Goal: Task Accomplishment & Management: Use online tool/utility

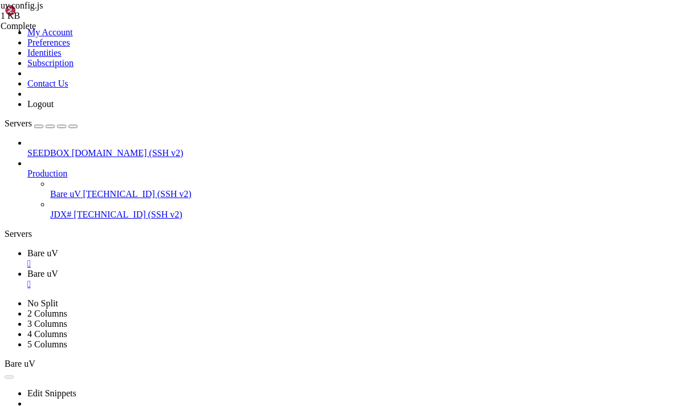
scroll to position [113, 0]
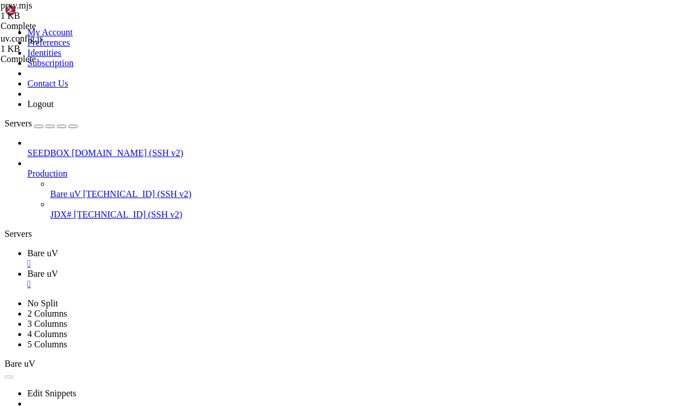
scroll to position [62, 0]
type textarea "const url = new URL(`http://${input}`);"
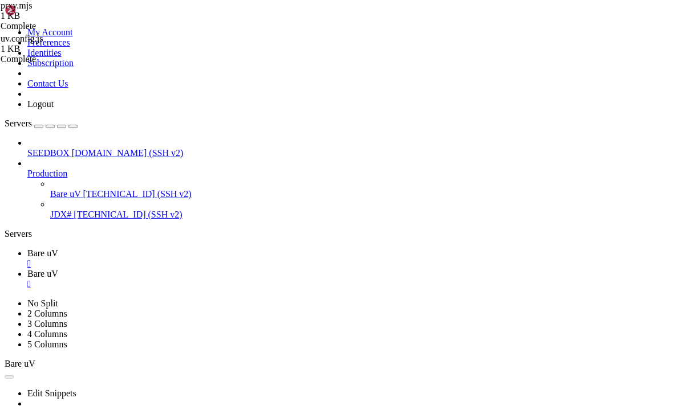
type input "/root/UV-Static-2.0/active/prxy/baremux"
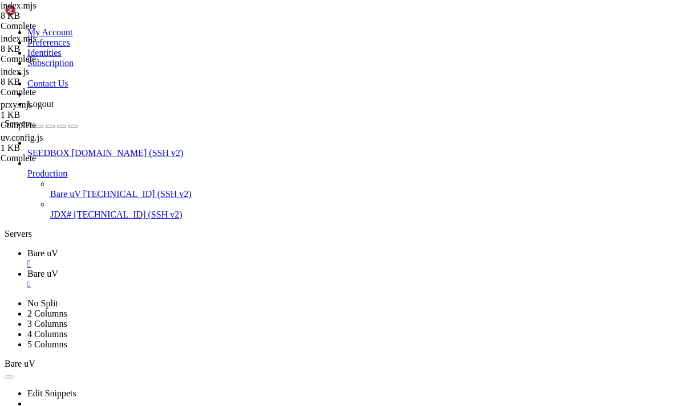
type input "/root/UV-Static-2.0/active/uv"
click at [298, 249] on ul "Bare uV  Bare uV " at bounding box center [336, 269] width 663 height 41
click at [5, 220] on div "SEEDBOX venus.seedhost.eu (SSH v2) Production Bare uV 178.63.11.245 (SSH v2) JD…" at bounding box center [336, 179] width 663 height 82
click at [291, 249] on ul "Bare uV  Bare uV " at bounding box center [336, 269] width 663 height 41
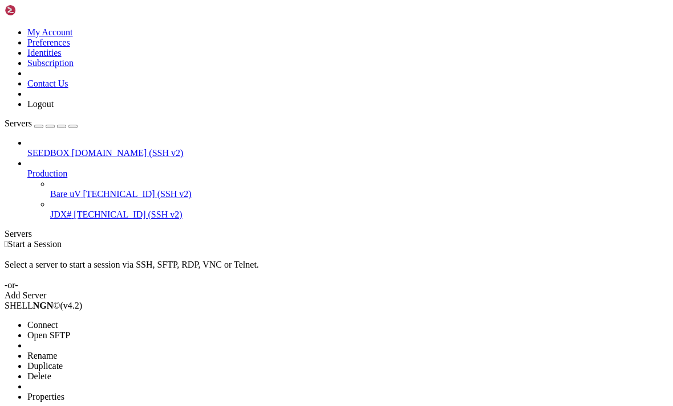
click at [58, 320] on span "Connect" at bounding box center [42, 325] width 30 height 10
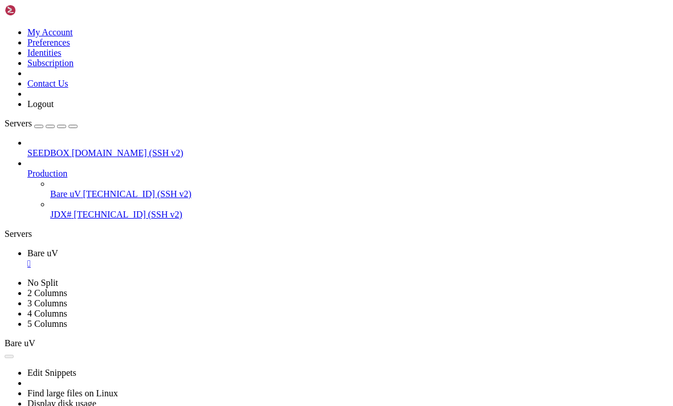
scroll to position [104, 0]
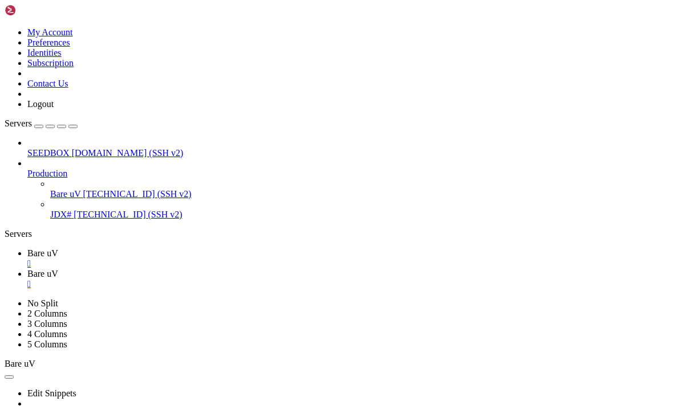
scroll to position [259, 0]
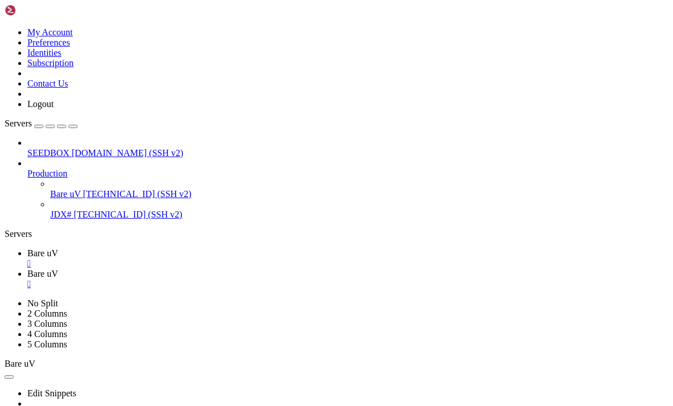
type input "/root/UV-Static/active/uv"
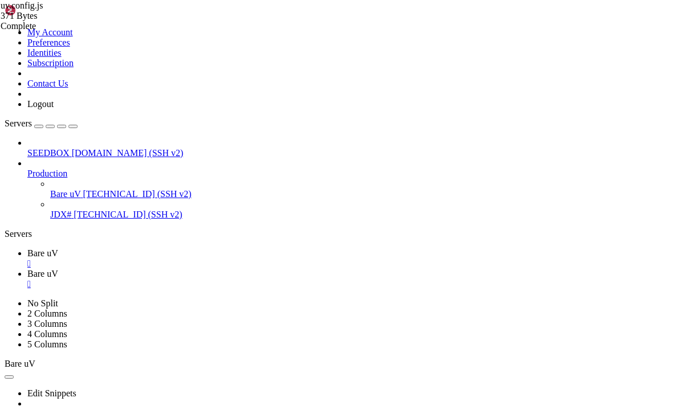
scroll to position [0, 3]
paste textarea "https://bare.timstreams.site'"
type textarea "bare: 'https://bare.timstreams.site/',"
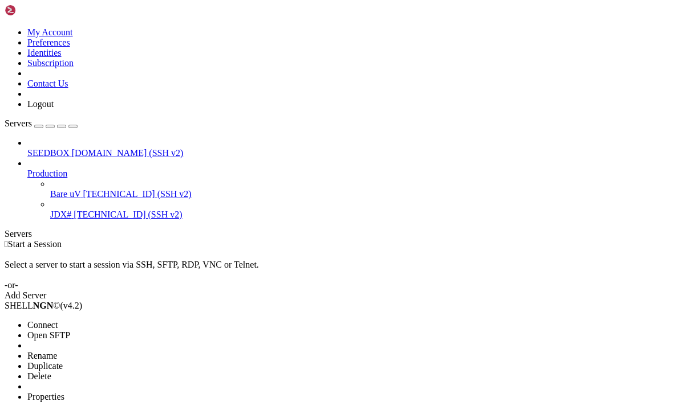
click at [58, 320] on span "Connect" at bounding box center [42, 325] width 30 height 10
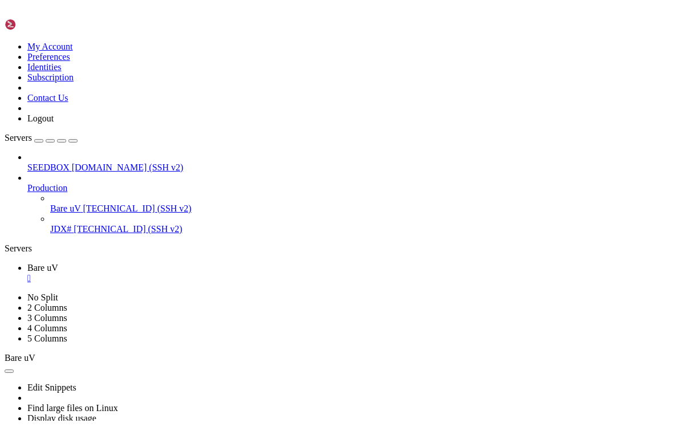
scroll to position [104, 0]
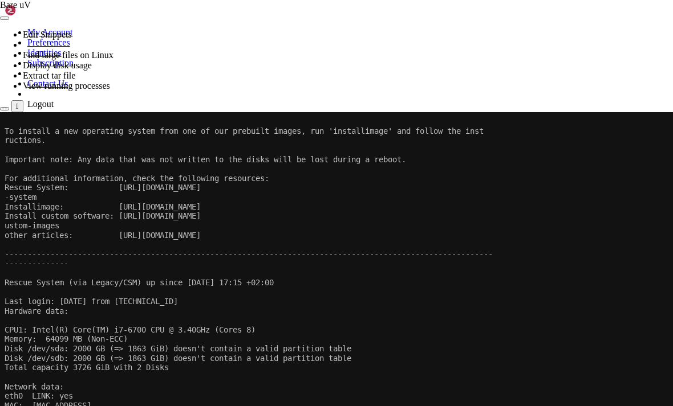
scroll to position [104, 0]
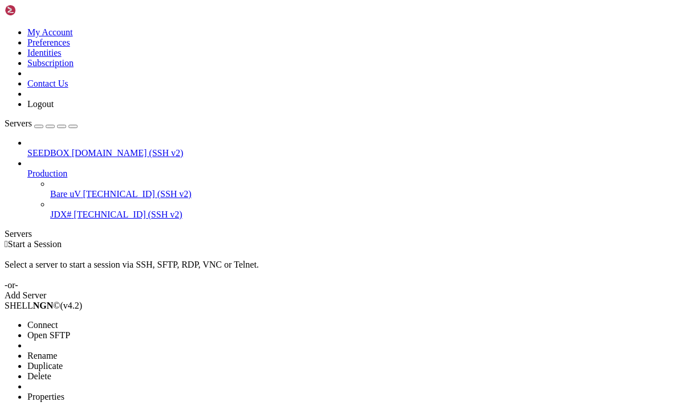
click at [56, 320] on span "Connect" at bounding box center [42, 325] width 30 height 10
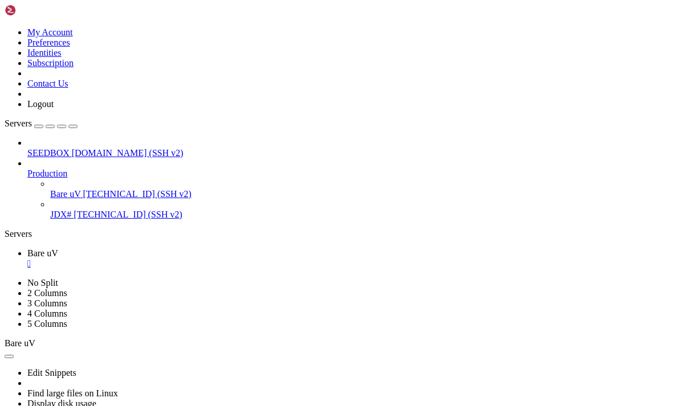
scroll to position [275, 0]
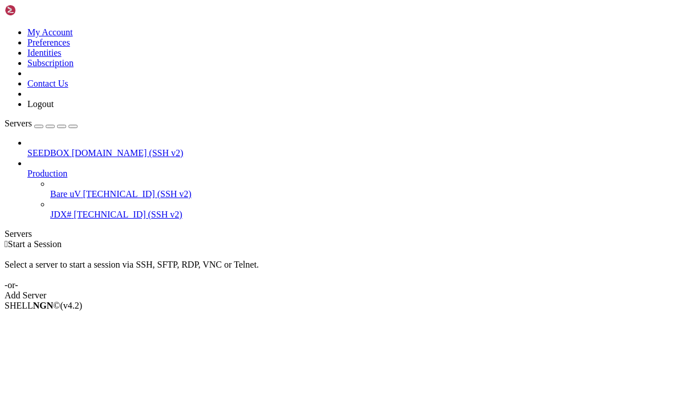
click at [389, 252] on div " Start a Session Select a server to start a session via SSH, SFTP, RDP, VNC or…" at bounding box center [336, 270] width 663 height 62
